Goal: Information Seeking & Learning: Learn about a topic

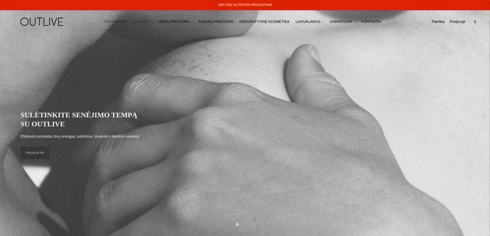
click at [152, 21] on link "PAPILDAI" at bounding box center [142, 21] width 19 height 11
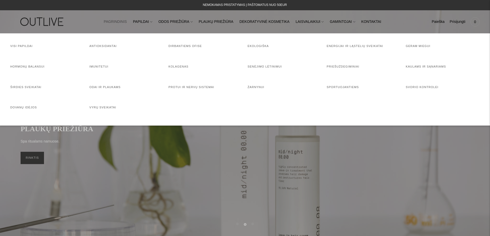
drag, startPoint x: 176, startPoint y: 173, endPoint x: 191, endPoint y: 113, distance: 61.1
click at [174, 160] on div at bounding box center [245, 118] width 490 height 236
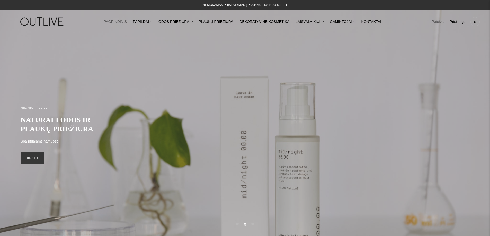
click at [435, 19] on link "Paieška" at bounding box center [438, 21] width 13 height 11
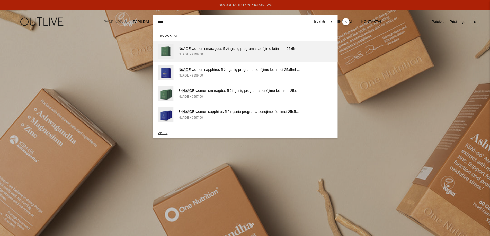
type input "****"
click at [166, 52] on img at bounding box center [165, 51] width 15 height 15
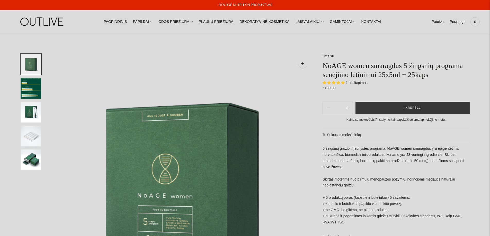
select select "**********"
click at [326, 56] on link "NoAGE" at bounding box center [328, 56] width 12 height 3
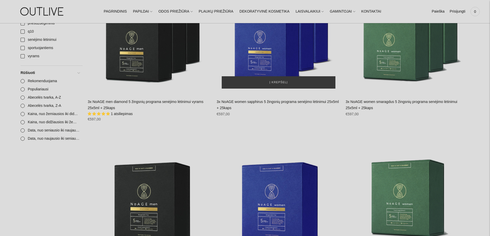
scroll to position [103, 0]
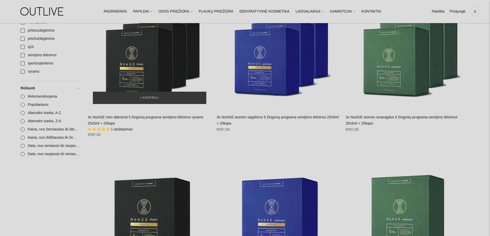
click at [137, 50] on img "3x NoAGE men diamond 5 žingsnių programa senėjimo lėtinimui vyrams 25x5ml + 25k…" at bounding box center [150, 47] width 124 height 124
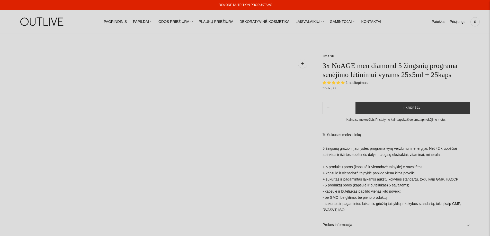
select select "**********"
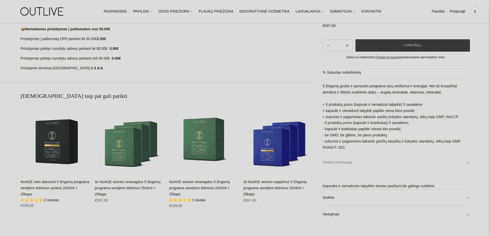
scroll to position [360, 0]
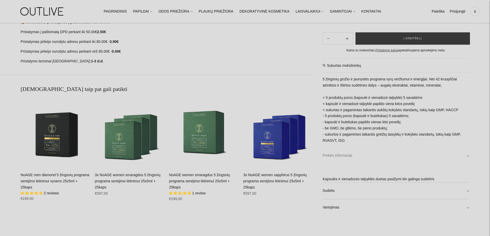
click at [450, 154] on link "Prekės informacija" at bounding box center [395, 156] width 147 height 16
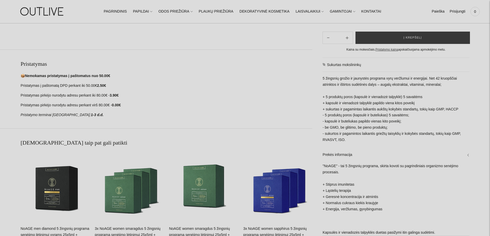
scroll to position [317, 0]
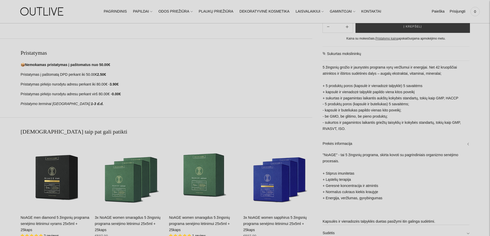
drag, startPoint x: 488, startPoint y: 119, endPoint x: 487, endPoint y: 125, distance: 6.7
click at [487, 125] on div "**********" at bounding box center [245, 72] width 490 height 671
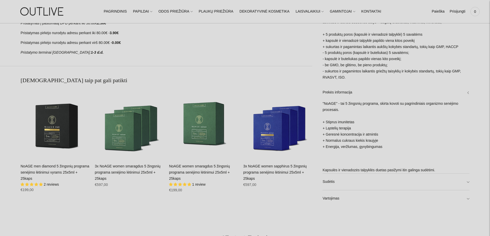
scroll to position [420, 0]
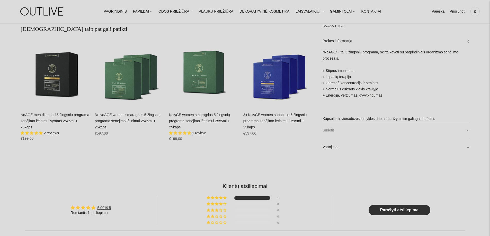
click at [454, 137] on link "Sudėtis" at bounding box center [395, 131] width 147 height 16
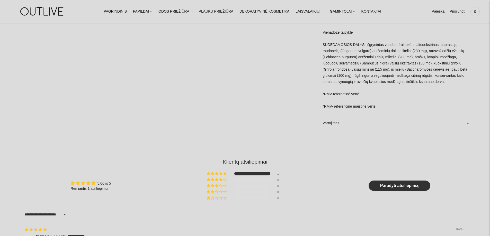
scroll to position [883, 0]
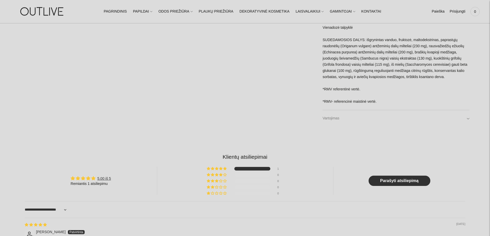
click at [446, 119] on link "Vartojimas" at bounding box center [395, 118] width 147 height 16
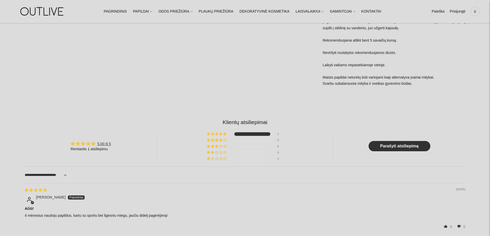
scroll to position [1037, 0]
